Goal: Information Seeking & Learning: Understand process/instructions

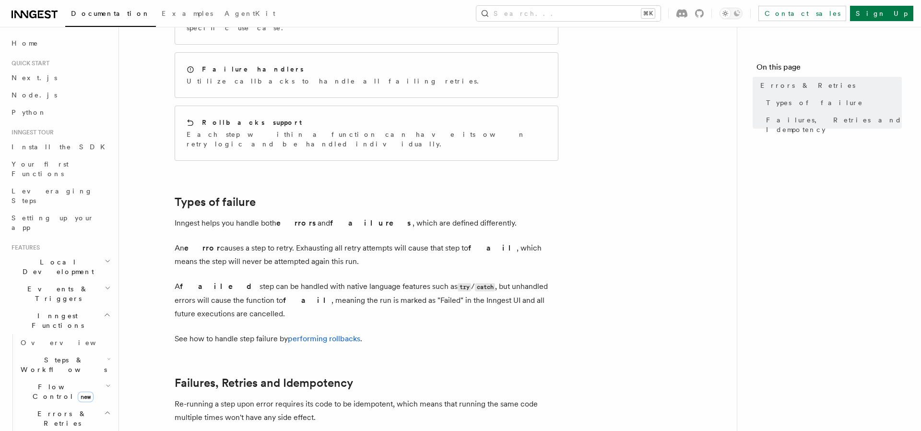
scroll to position [120, 0]
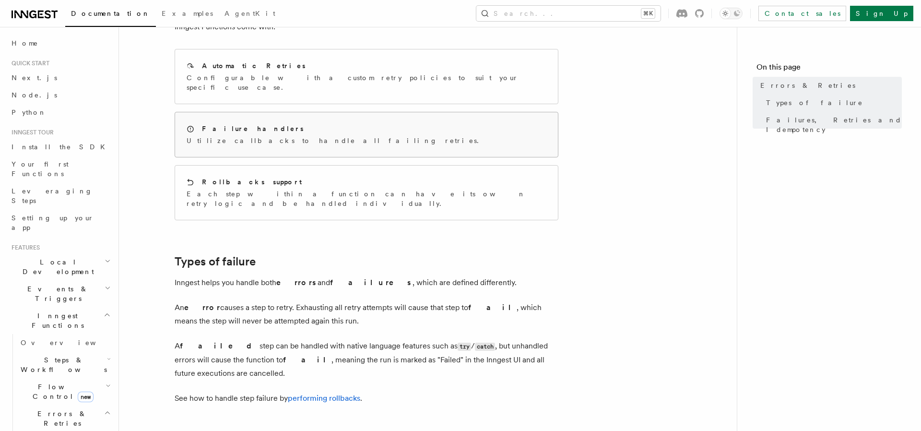
click at [330, 129] on div "Failure handlers Utilize callbacks to handle all failing retries." at bounding box center [366, 134] width 383 height 45
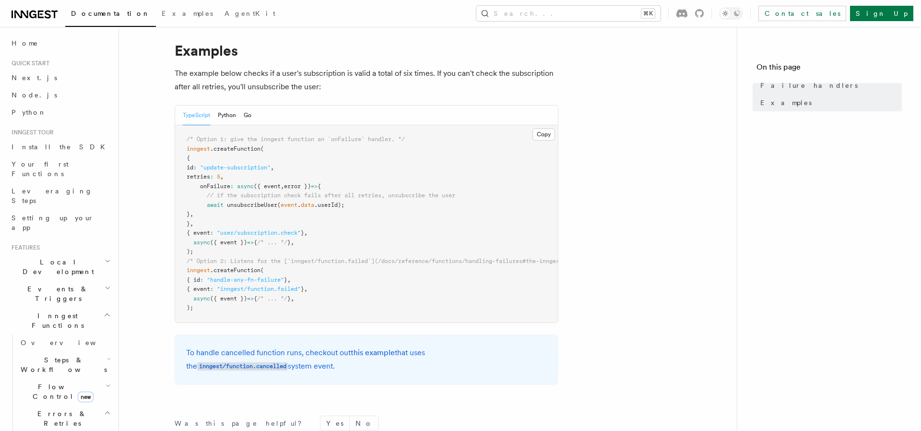
scroll to position [138, 0]
click at [219, 186] on span "onFailure" at bounding box center [215, 185] width 30 height 7
copy span "onFailure"
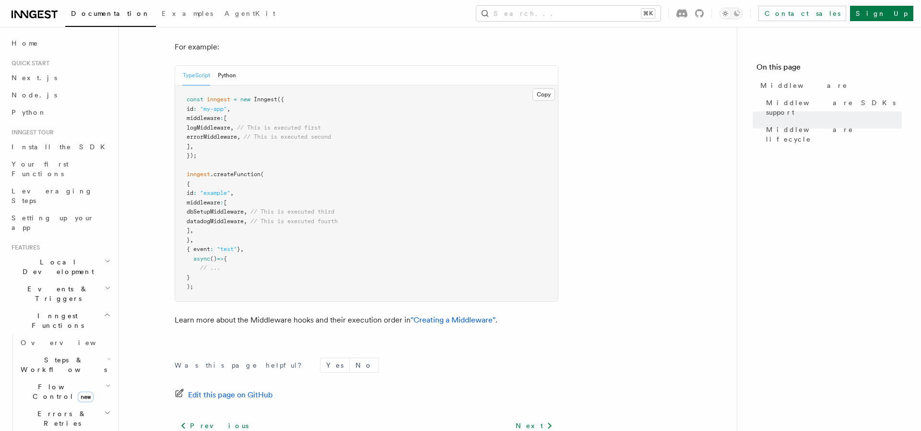
scroll to position [571, 0]
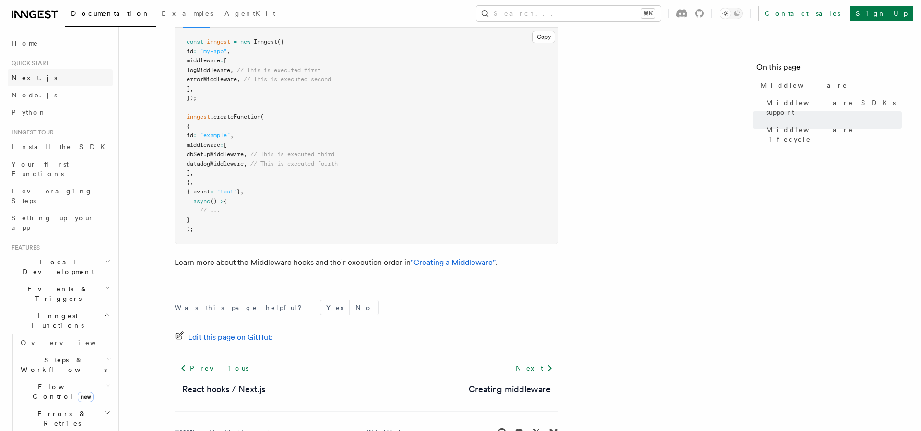
click at [34, 83] on link "Next.js" at bounding box center [60, 77] width 105 height 17
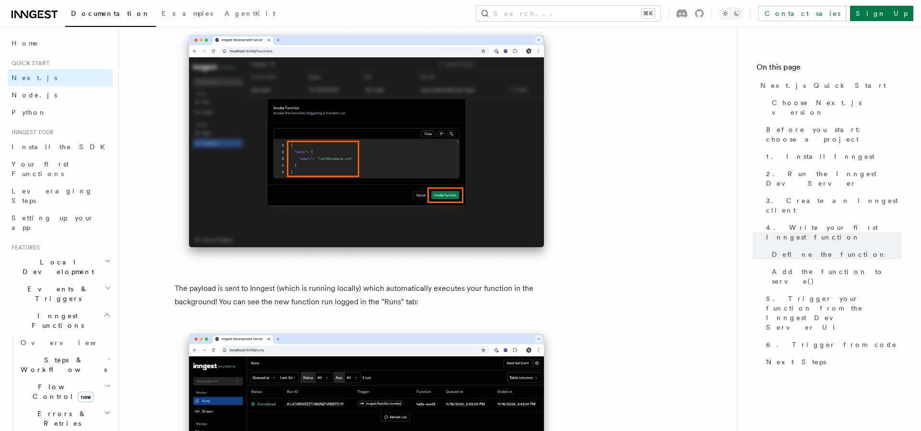
scroll to position [3016, 0]
